Goal: Check status: Check status

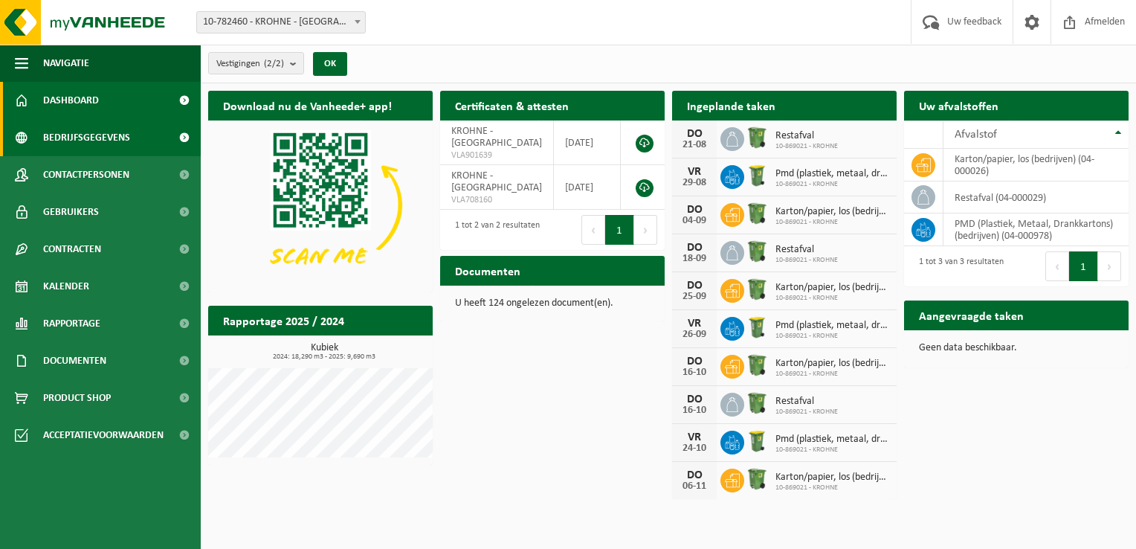
click at [82, 138] on span "Bedrijfsgegevens" at bounding box center [86, 137] width 87 height 37
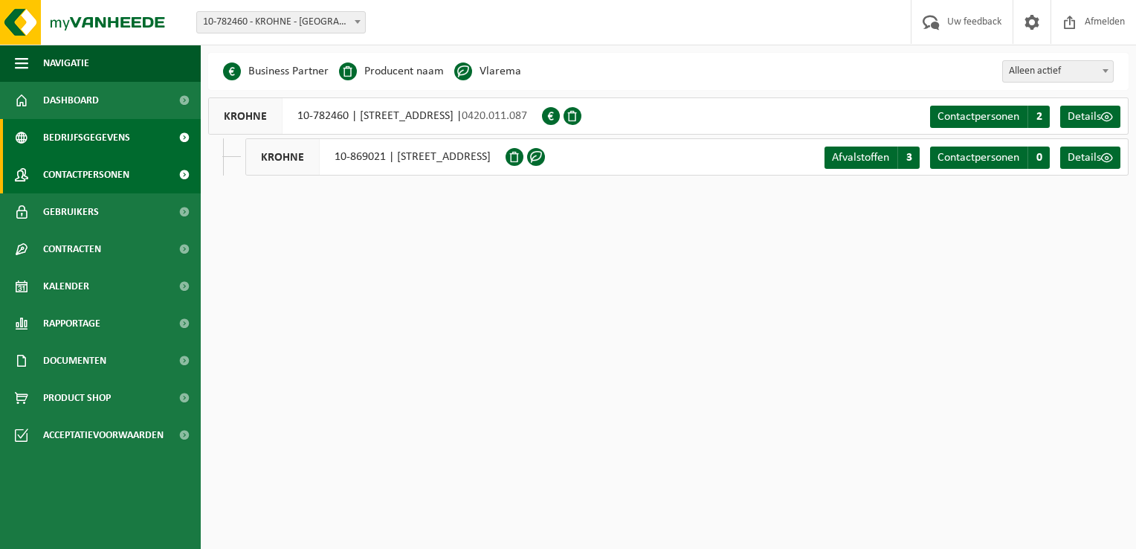
click at [71, 174] on span "Contactpersonen" at bounding box center [86, 174] width 86 height 37
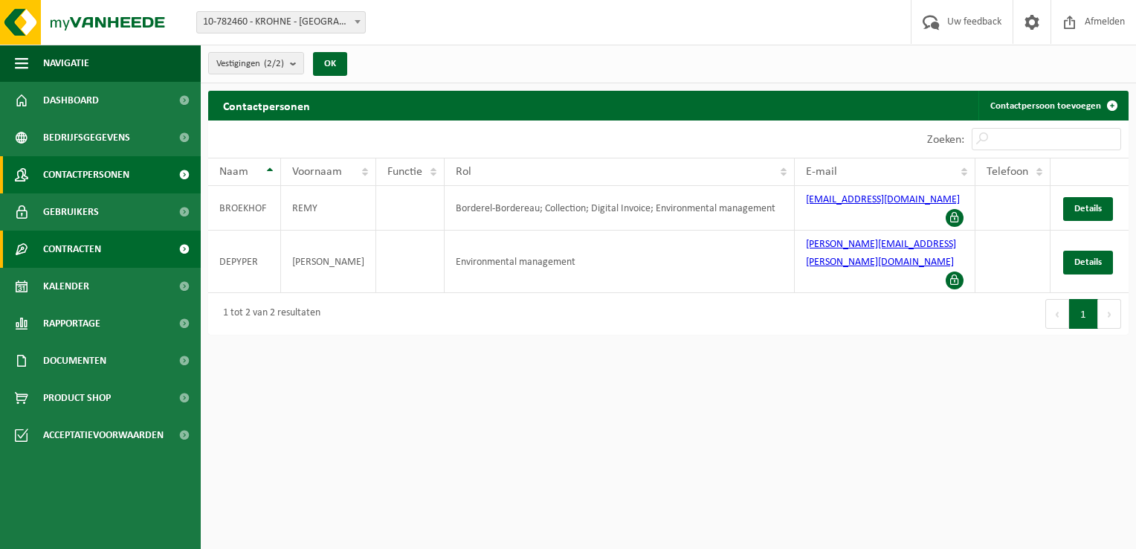
click at [71, 249] on span "Contracten" at bounding box center [72, 249] width 58 height 37
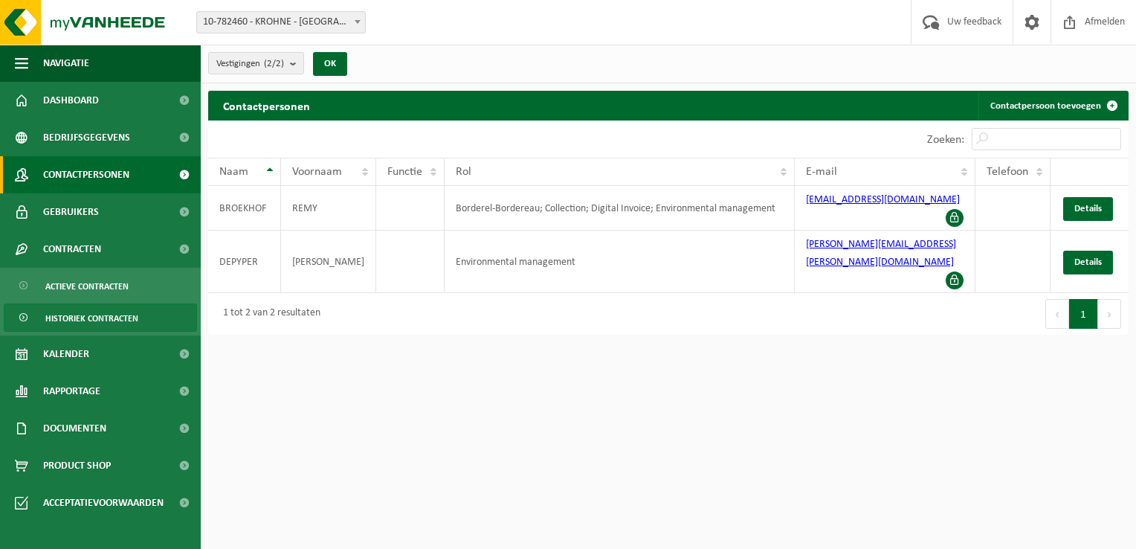
click at [85, 318] on span "Historiek contracten" at bounding box center [91, 318] width 93 height 28
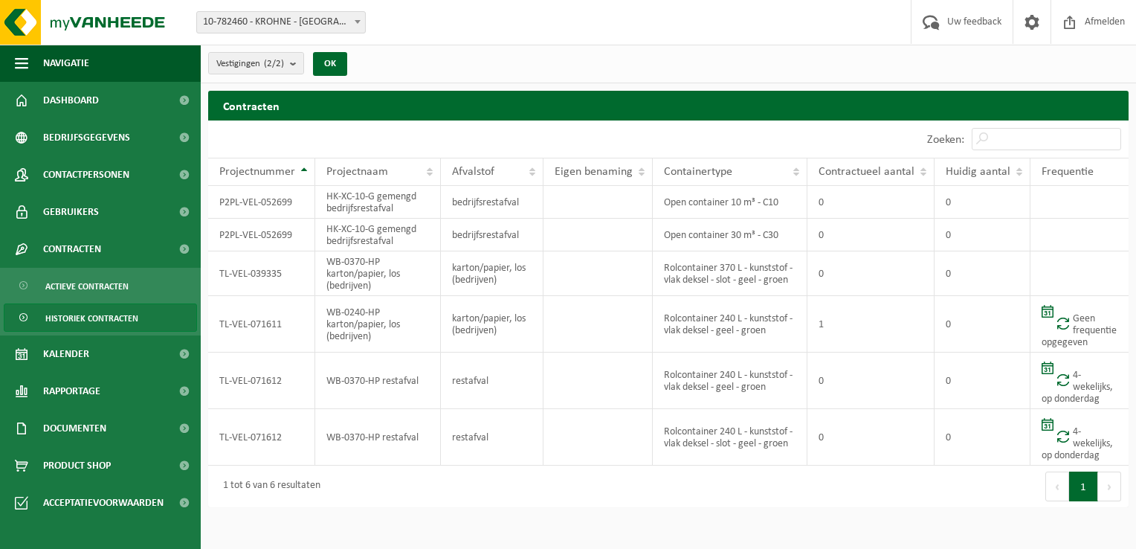
click at [107, 320] on span "Historiek contracten" at bounding box center [91, 318] width 93 height 28
click at [86, 322] on span "Historiek contracten" at bounding box center [91, 318] width 93 height 28
click at [83, 282] on span "Actieve contracten" at bounding box center [86, 286] width 83 height 28
